Goal: Communication & Community: Connect with others

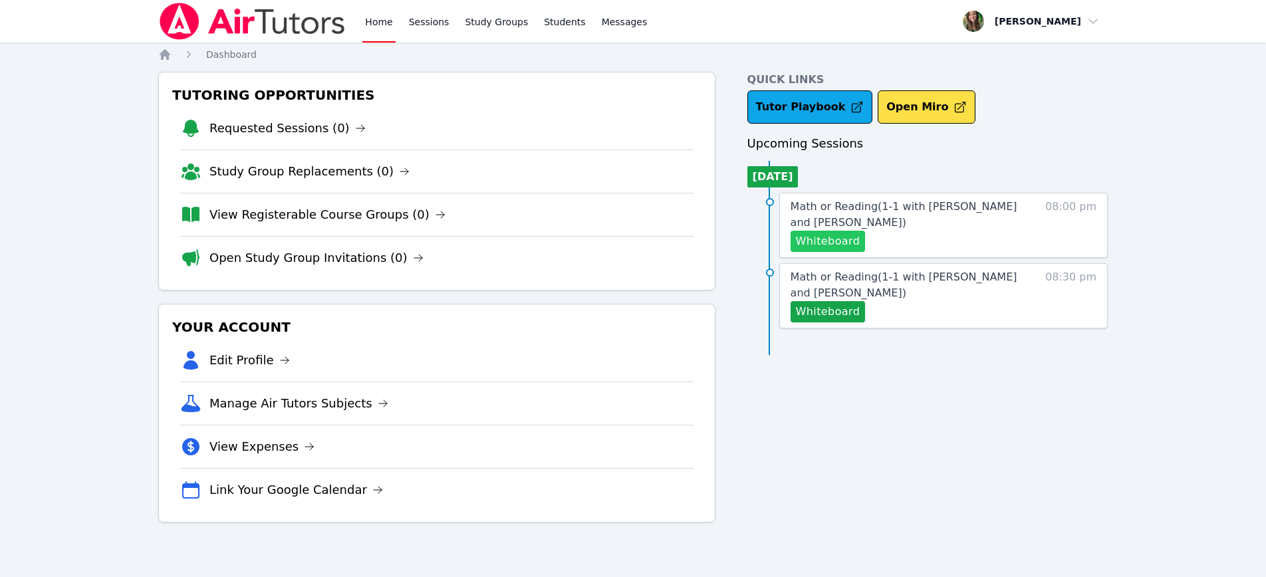
click at [828, 242] on button "Whiteboard" at bounding box center [828, 241] width 75 height 21
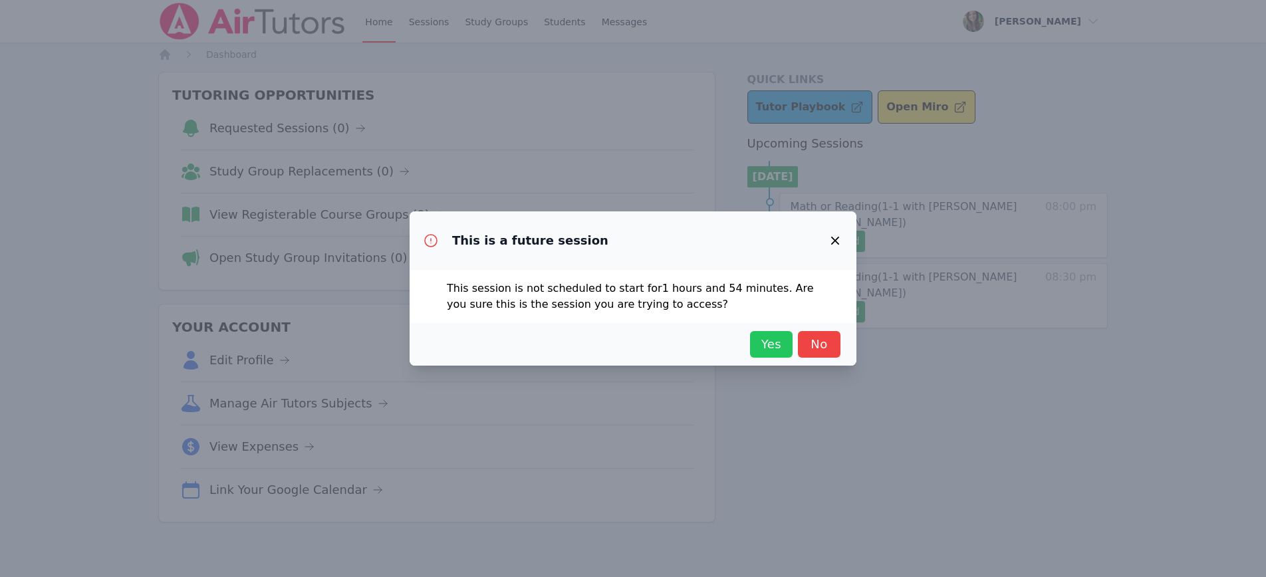
click at [762, 354] on button "Yes" at bounding box center [771, 344] width 43 height 27
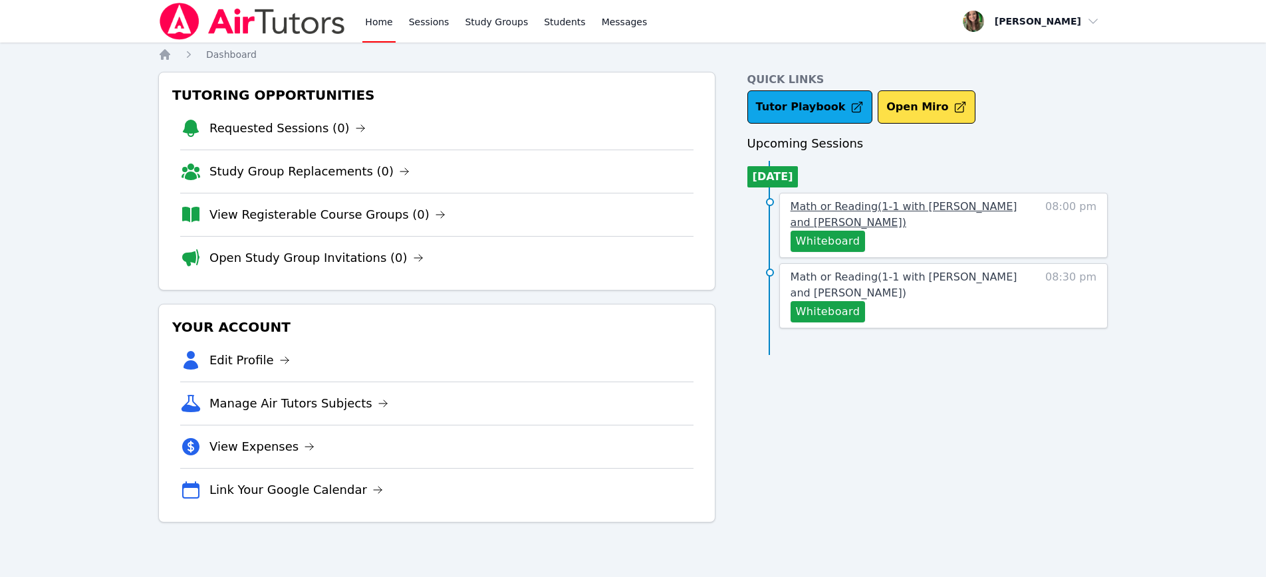
click at [959, 221] on link "Math or Reading ( 1-1 with Elie Allouche and Melissa Hammer )" at bounding box center [905, 215] width 229 height 32
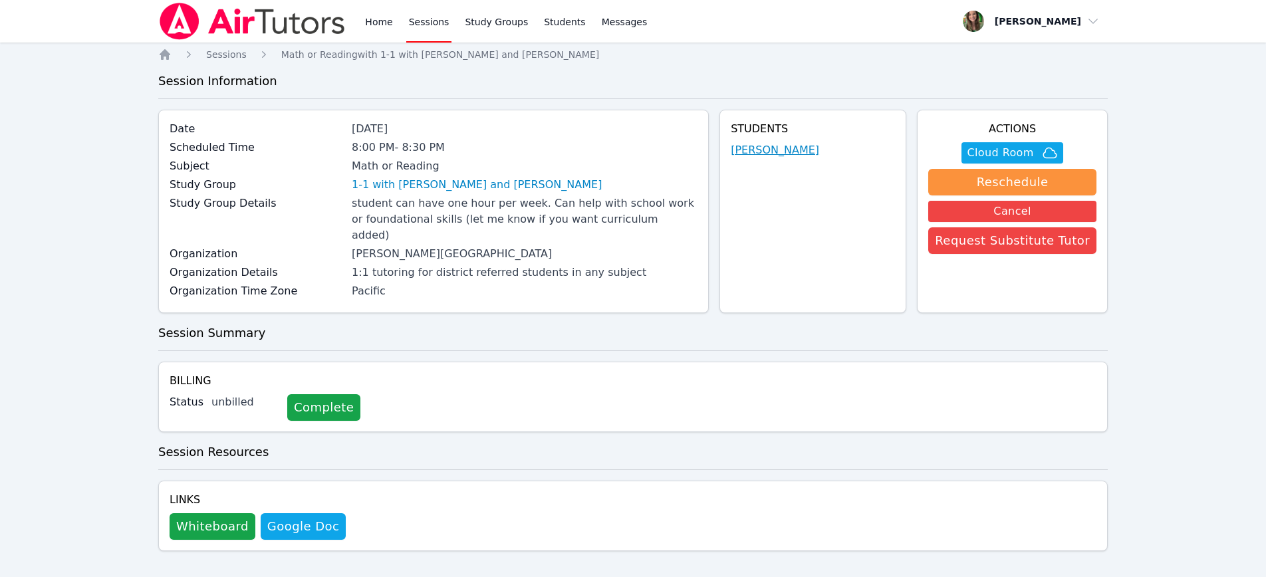
click at [800, 151] on link "[PERSON_NAME]" at bounding box center [775, 150] width 88 height 16
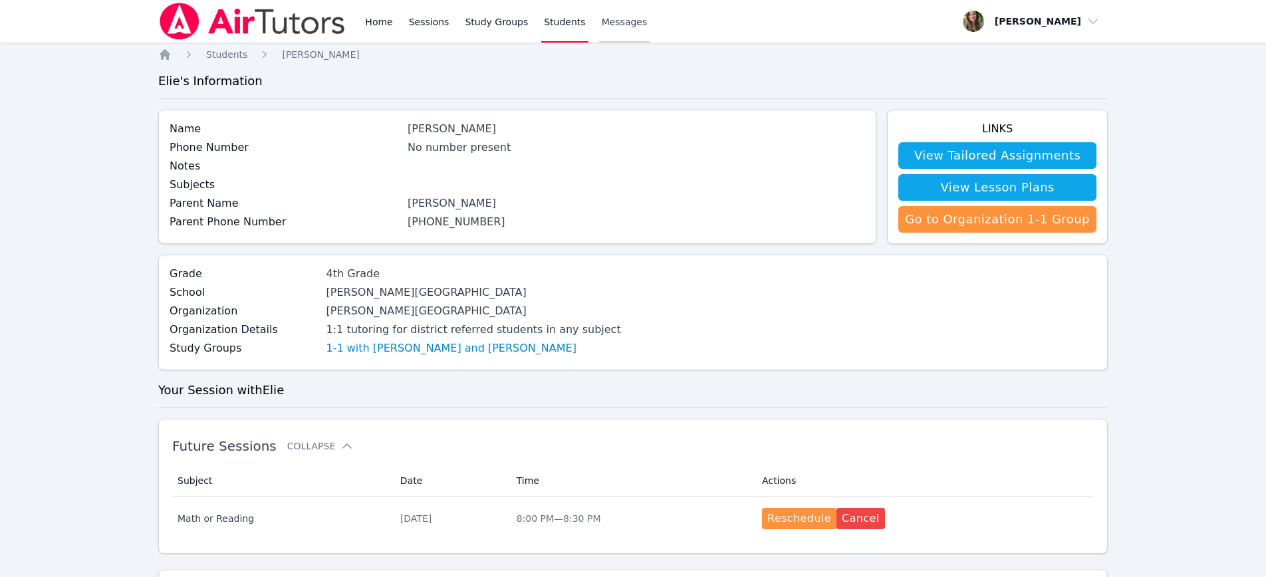
click at [602, 27] on span "Messages" at bounding box center [625, 21] width 46 height 13
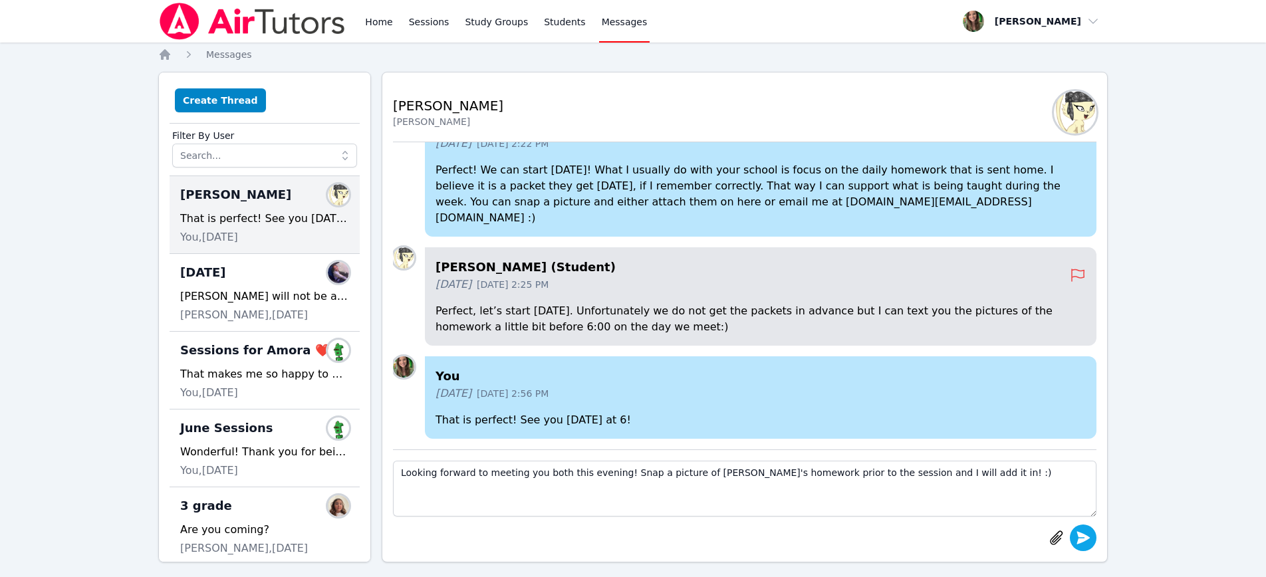
type textarea "Looking forward to meeting you both this evening! Snap a picture of [PERSON_NAM…"
click at [1079, 539] on icon "submit" at bounding box center [1083, 537] width 13 height 13
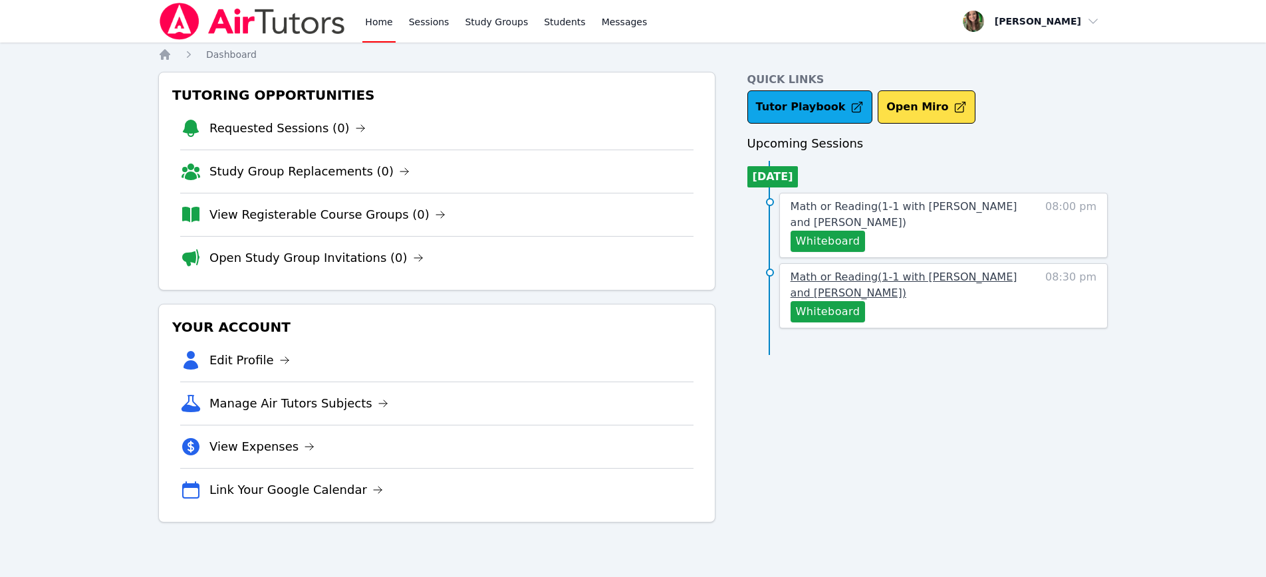
click at [932, 277] on span "Math or Reading ( 1-1 with [PERSON_NAME] and [PERSON_NAME] )" at bounding box center [904, 285] width 227 height 29
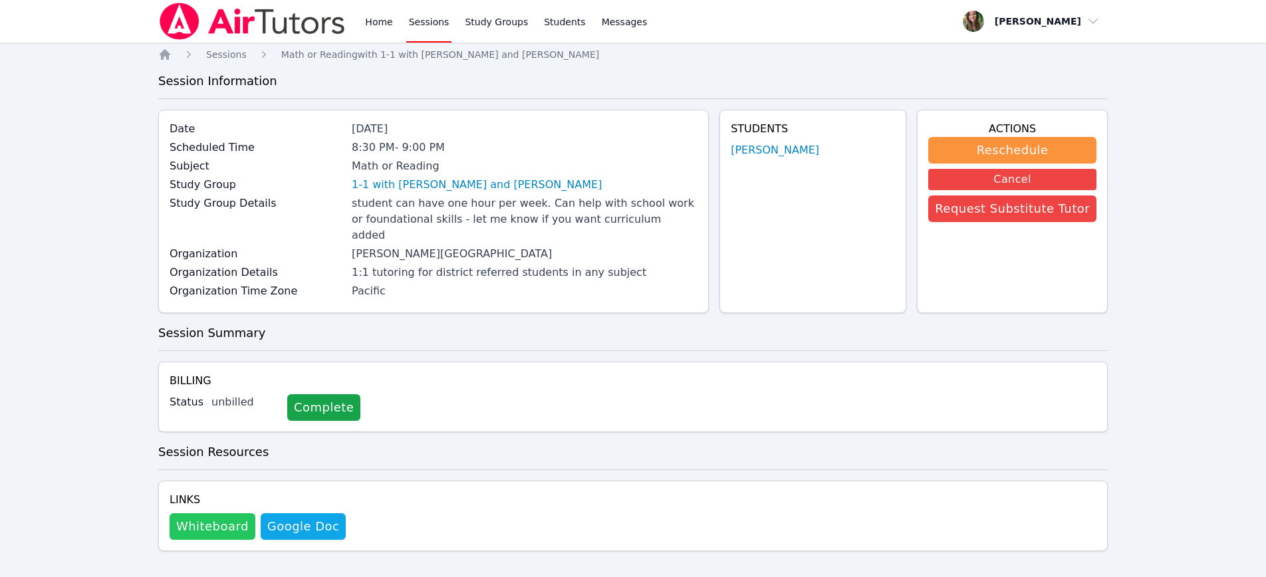
click at [209, 513] on button "Whiteboard" at bounding box center [213, 526] width 86 height 27
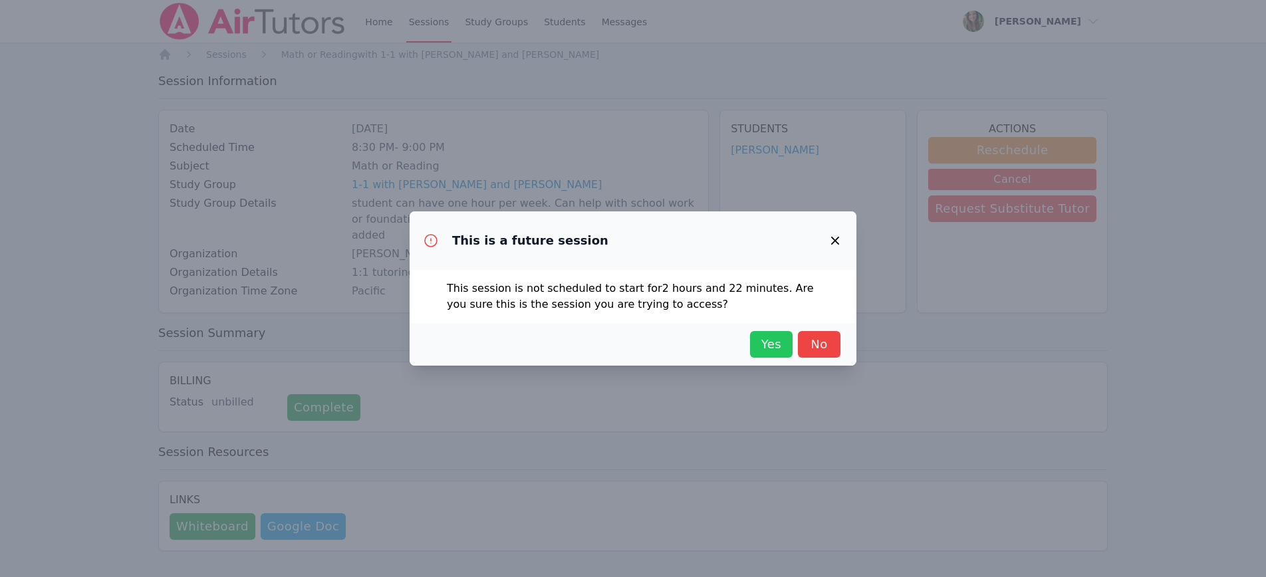
click at [757, 337] on span "Yes" at bounding box center [771, 344] width 29 height 19
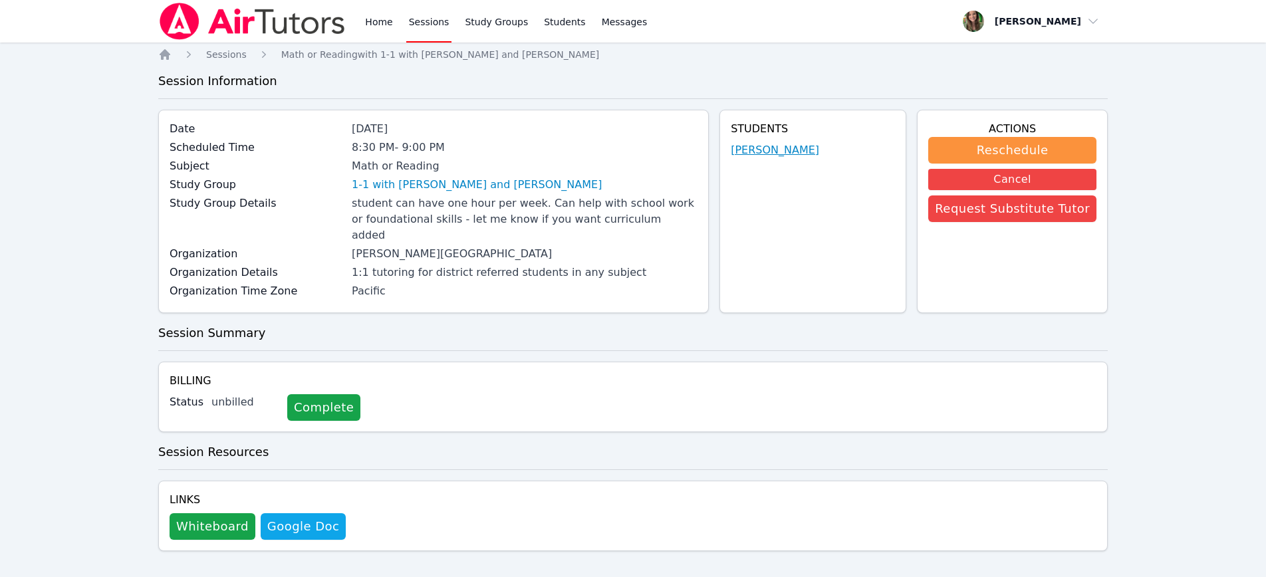
click at [780, 148] on link "[PERSON_NAME]" at bounding box center [775, 150] width 88 height 16
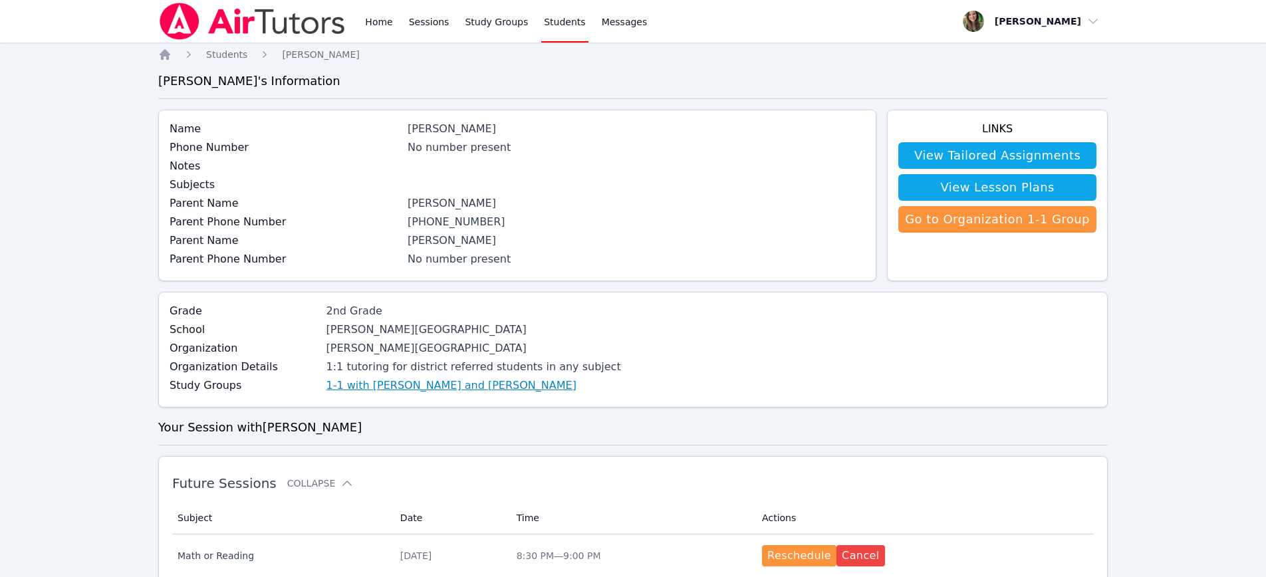
click at [430, 391] on link "1-1 with [PERSON_NAME] and [PERSON_NAME]" at bounding box center [451, 386] width 250 height 16
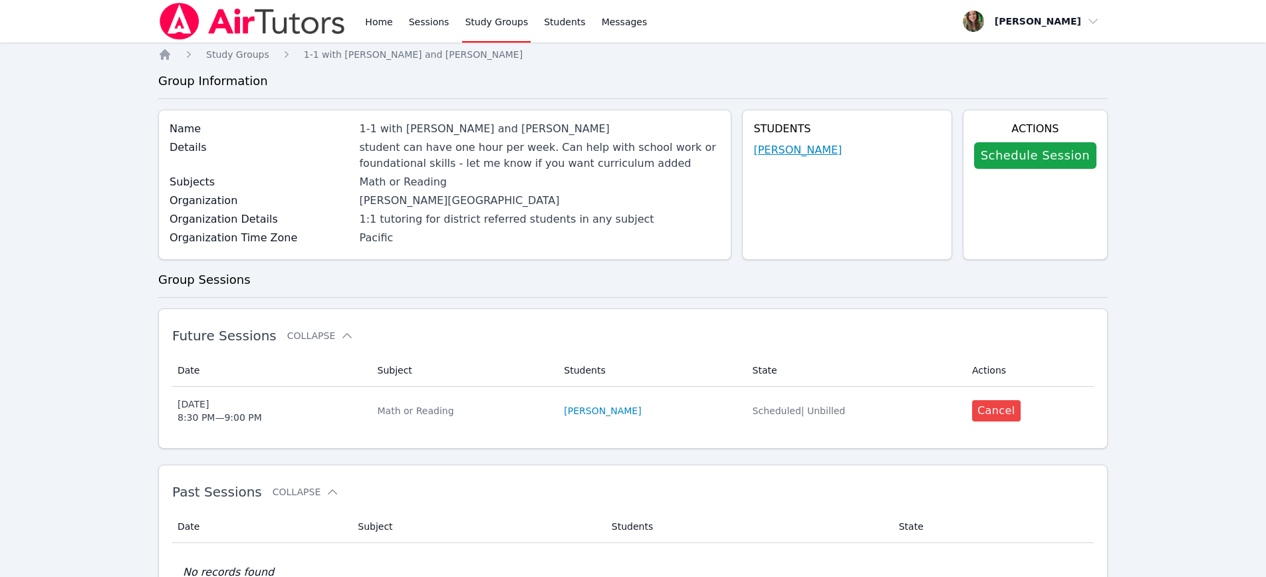
click at [800, 150] on link "[PERSON_NAME]" at bounding box center [797, 150] width 88 height 16
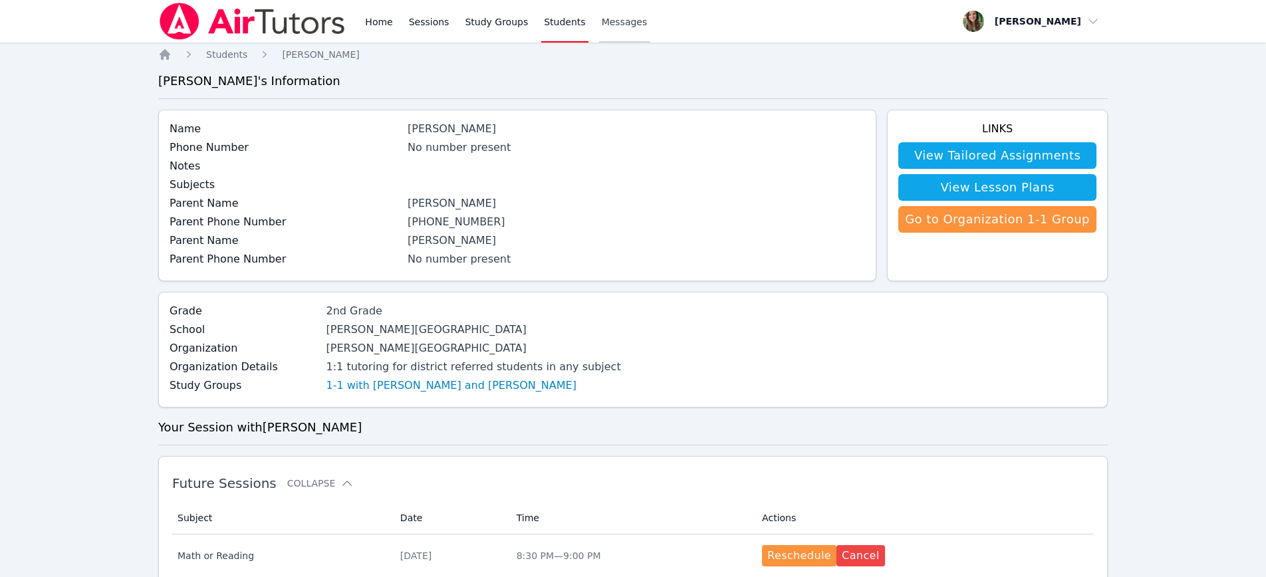
click at [608, 19] on span "Messages" at bounding box center [625, 21] width 46 height 13
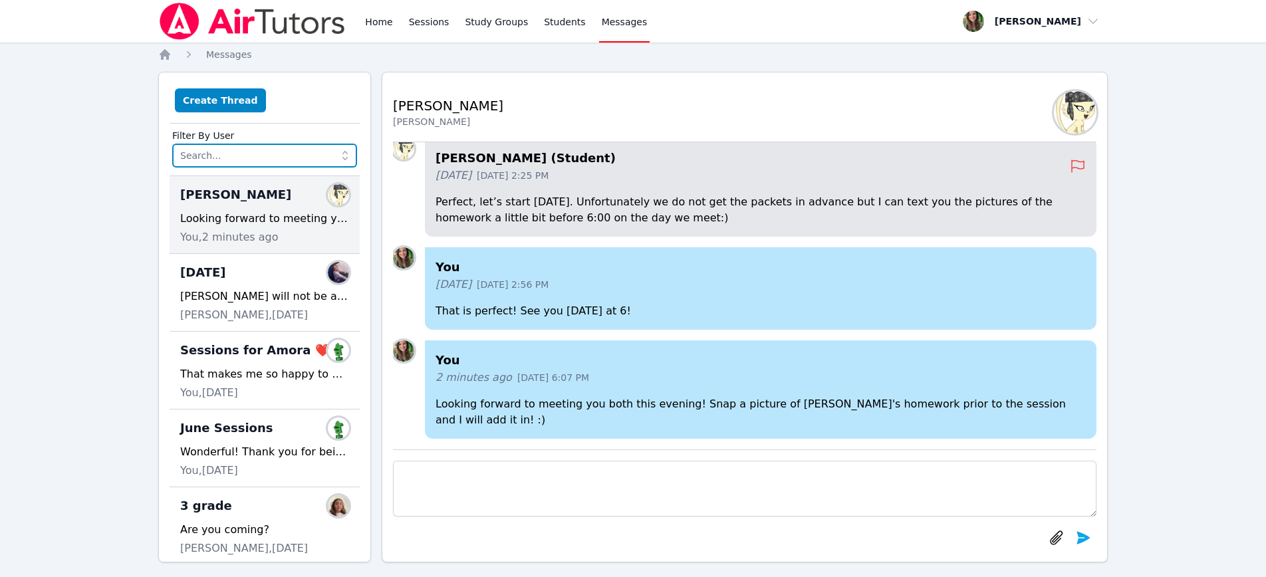
click at [201, 146] on input "text" at bounding box center [264, 156] width 185 height 24
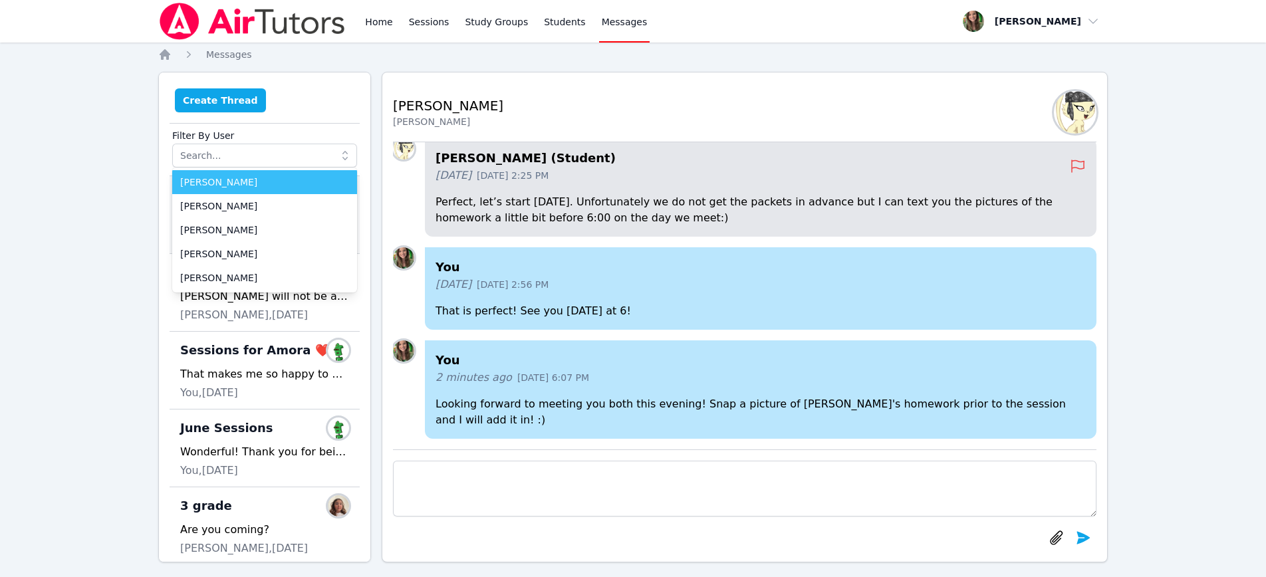
click at [205, 94] on button "Create Thread" at bounding box center [220, 100] width 91 height 24
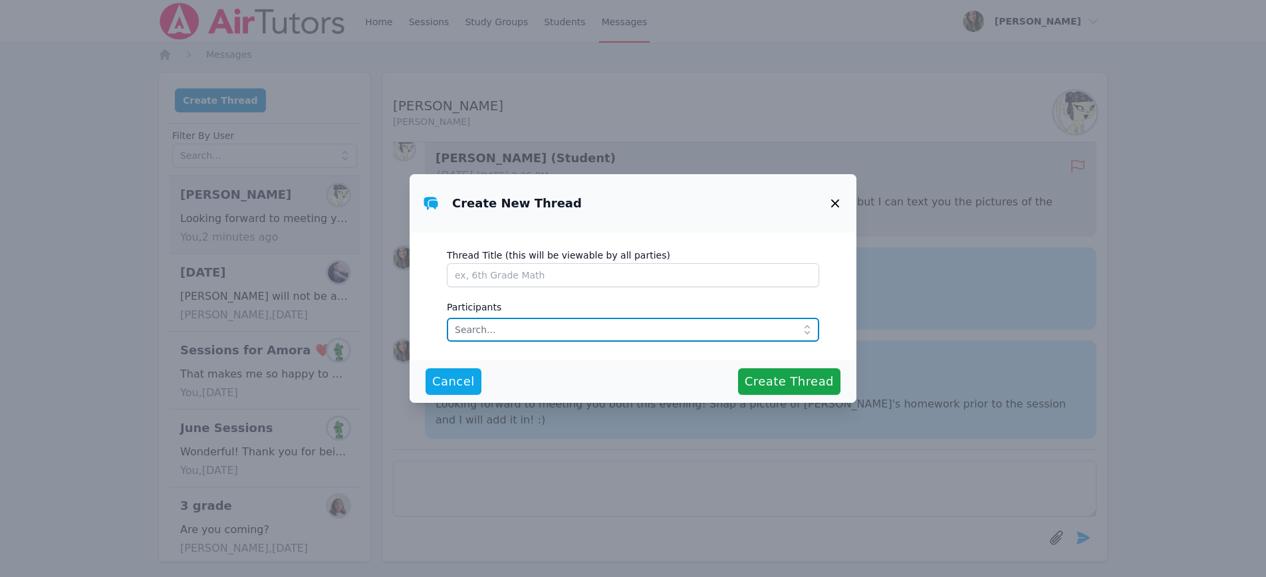
click at [560, 326] on input "text" at bounding box center [633, 330] width 372 height 24
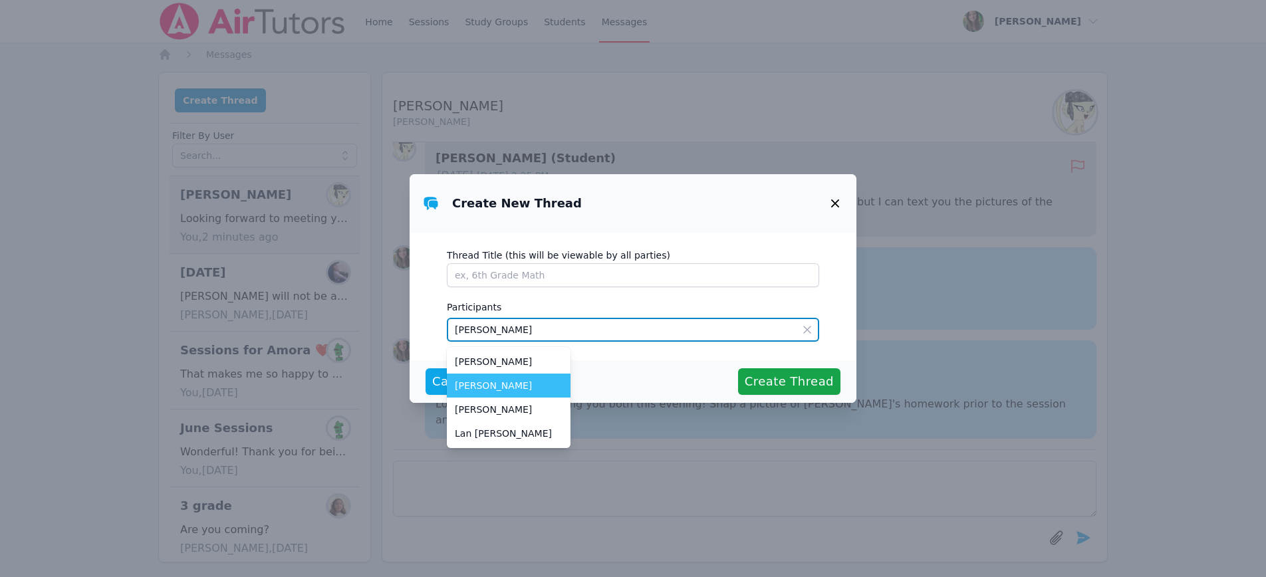
type input "[PERSON_NAME]"
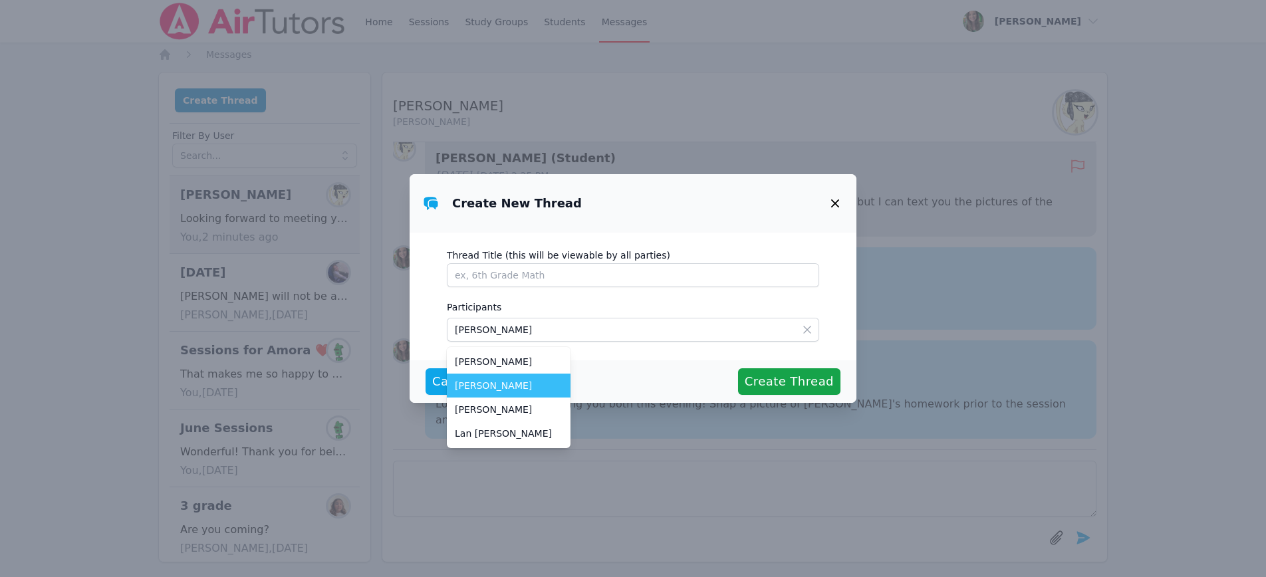
click at [459, 385] on span "[PERSON_NAME]" at bounding box center [509, 385] width 108 height 13
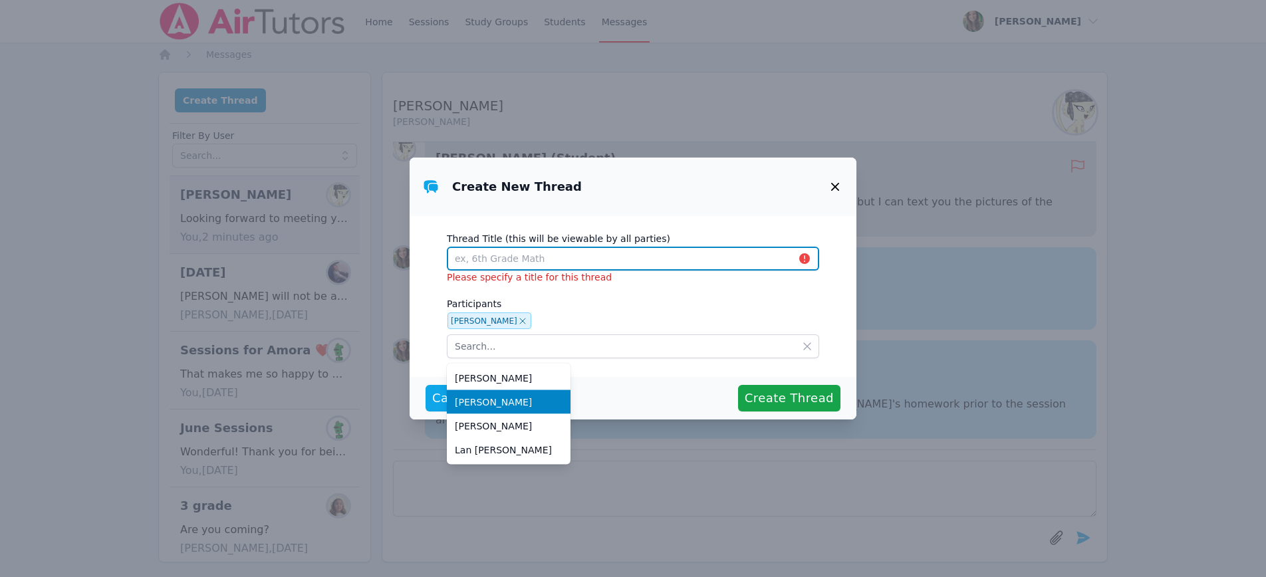
click at [528, 260] on input "Thread Title (this will be viewable by all parties)" at bounding box center [633, 259] width 372 height 24
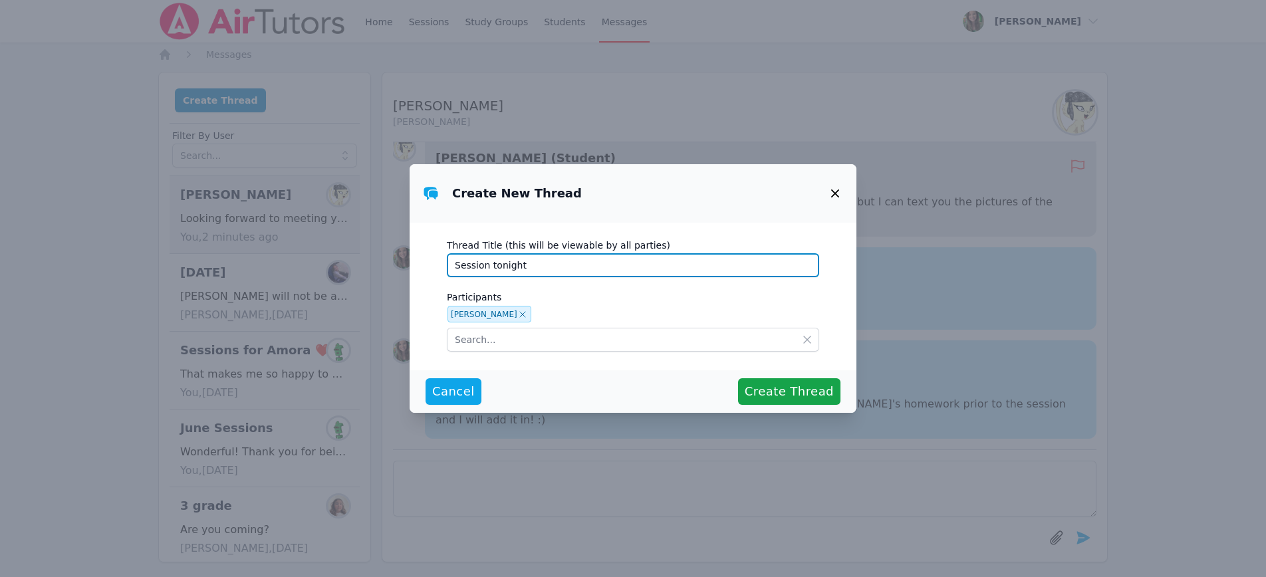
type input "Session tonight"
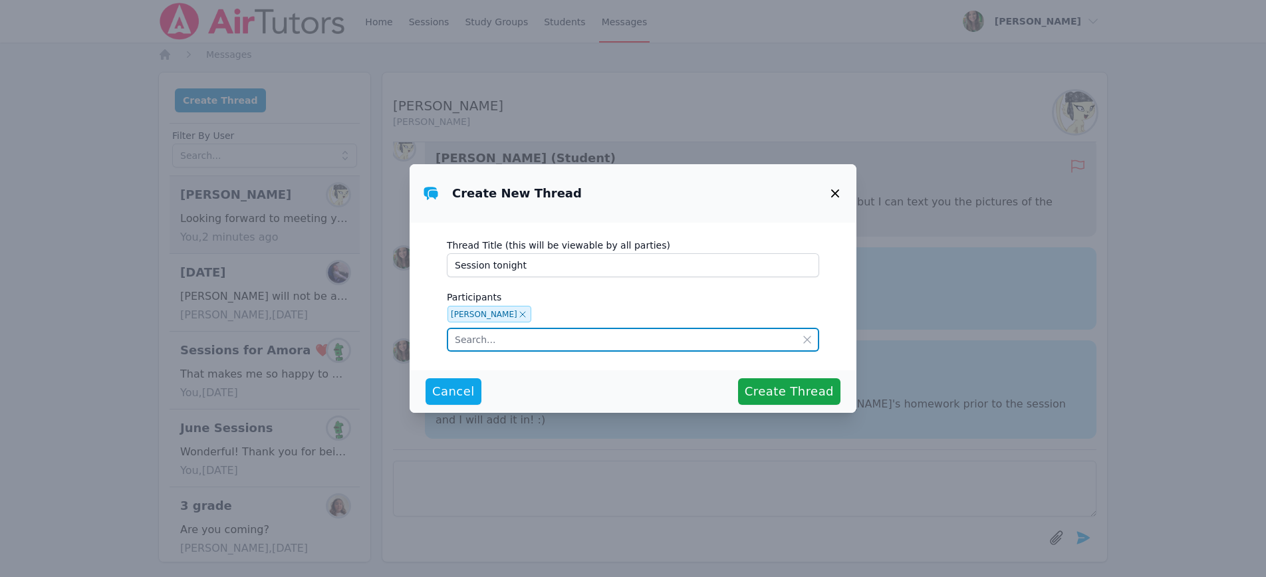
click at [675, 341] on input "text" at bounding box center [633, 340] width 372 height 24
type input "[PERSON_NAME]"
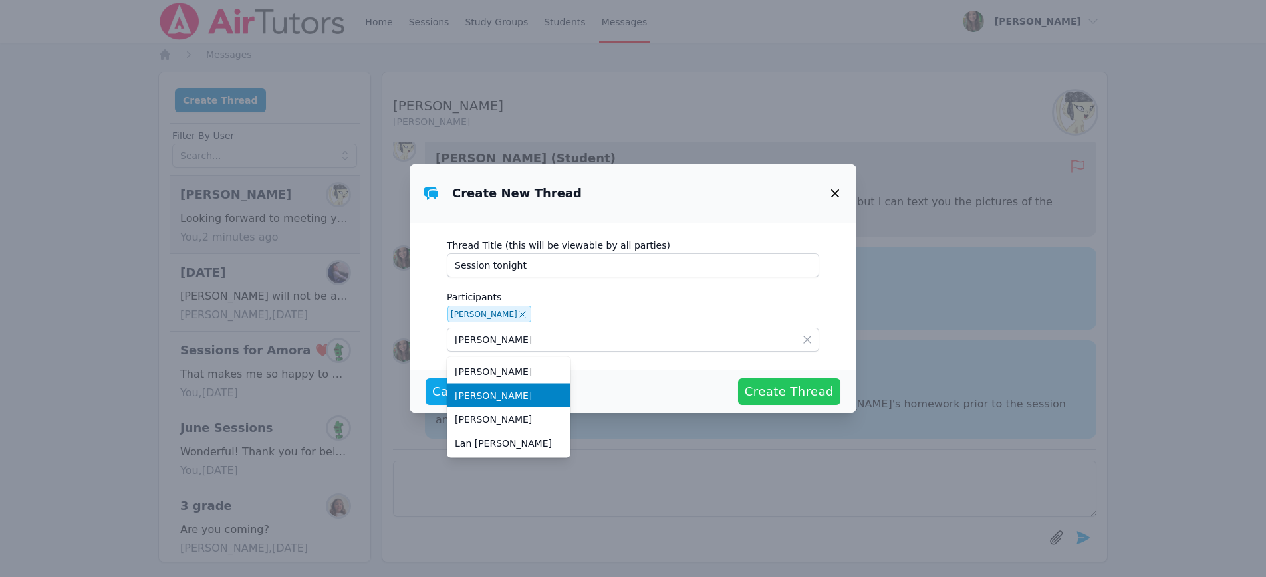
click at [781, 389] on span "Create Thread" at bounding box center [789, 391] width 89 height 19
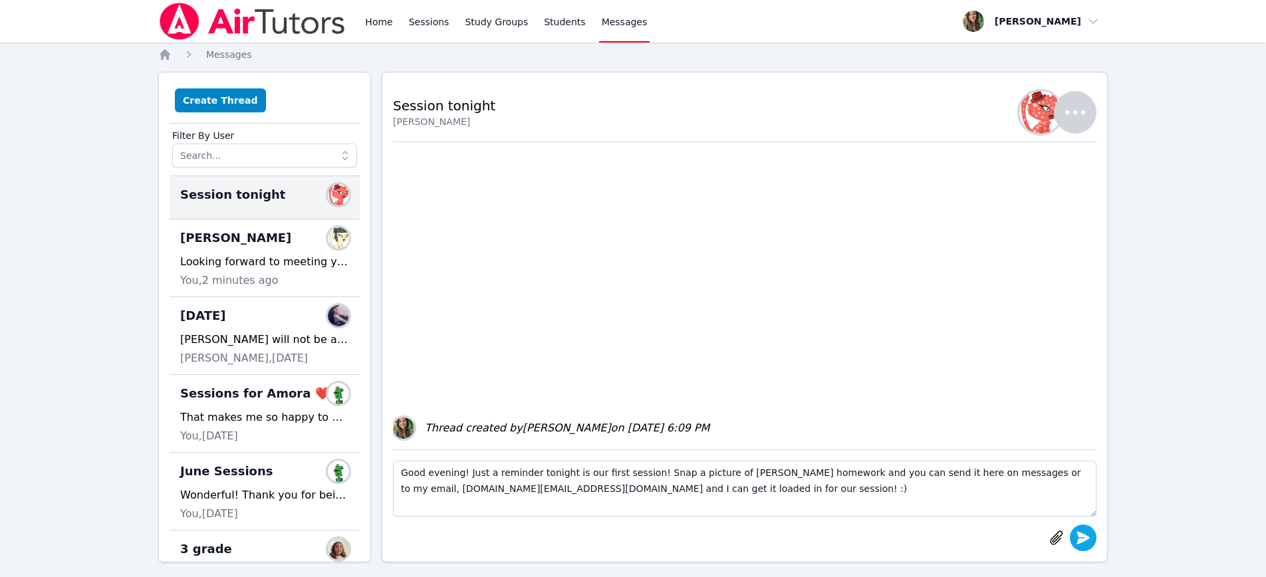
type textarea "Good evening! Just a reminder tonight is our first session! Snap a picture of […"
click at [1088, 541] on icon "submit" at bounding box center [1083, 538] width 16 height 16
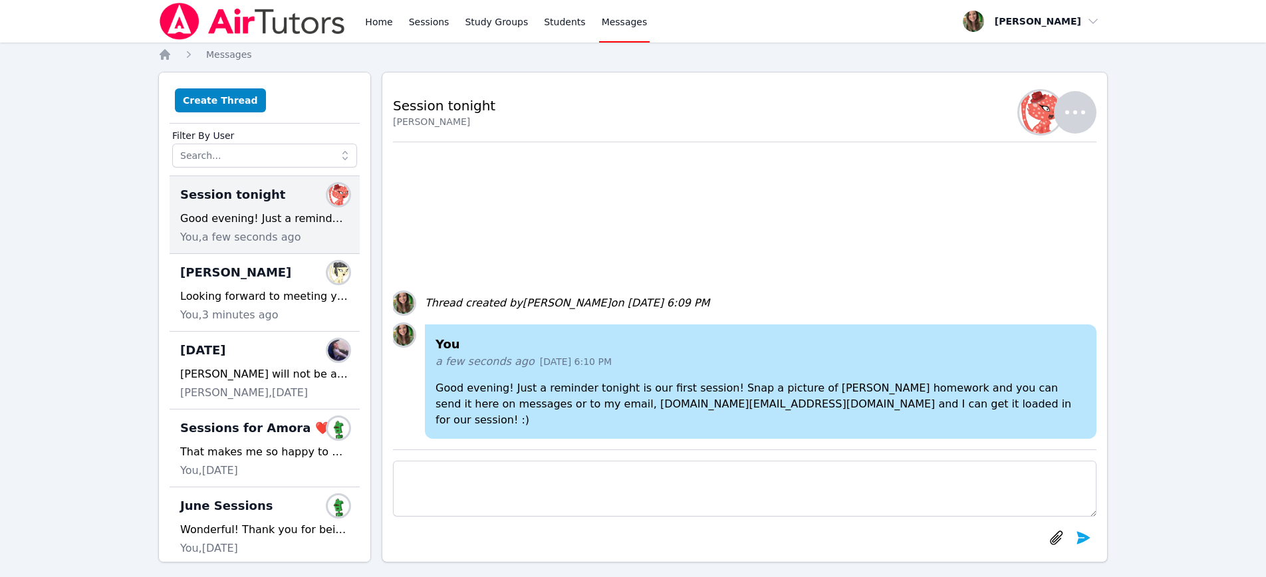
click at [360, 25] on div "Home Sessions Study Groups Students Messages" at bounding box center [403, 21] width 491 height 43
